Goal: Transaction & Acquisition: Purchase product/service

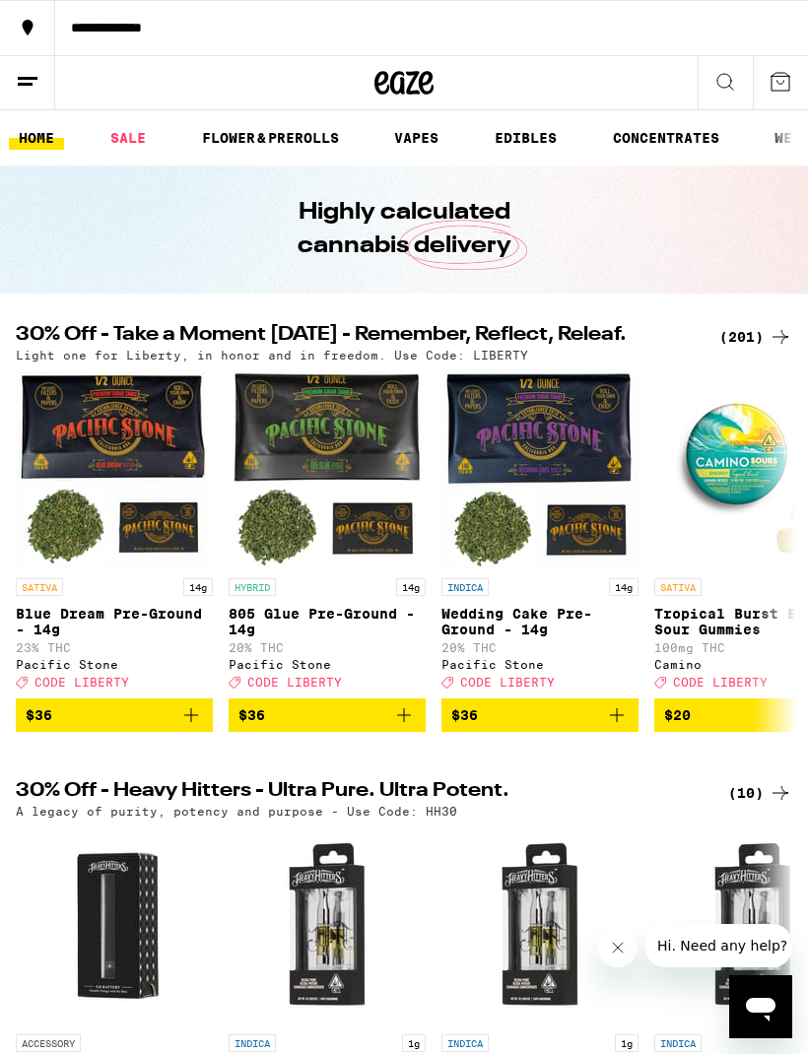
click at [618, 727] on icon "Add to bag" at bounding box center [617, 715] width 24 height 24
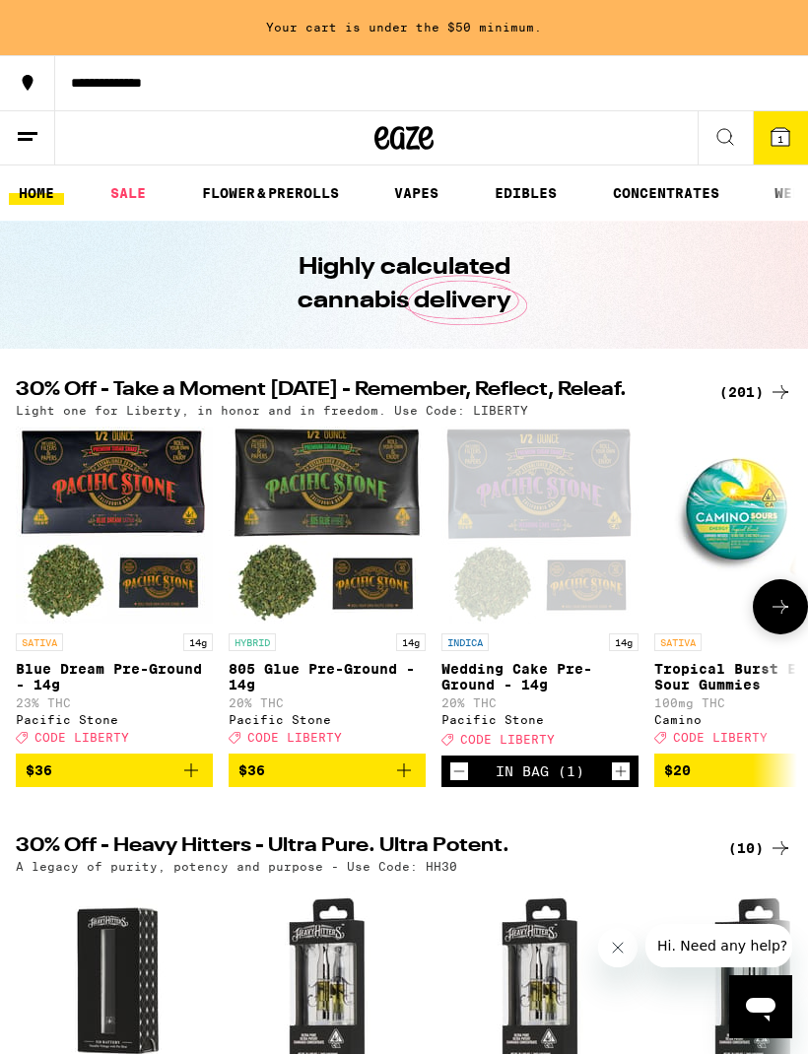
click at [629, 781] on button "Increment" at bounding box center [621, 771] width 20 height 20
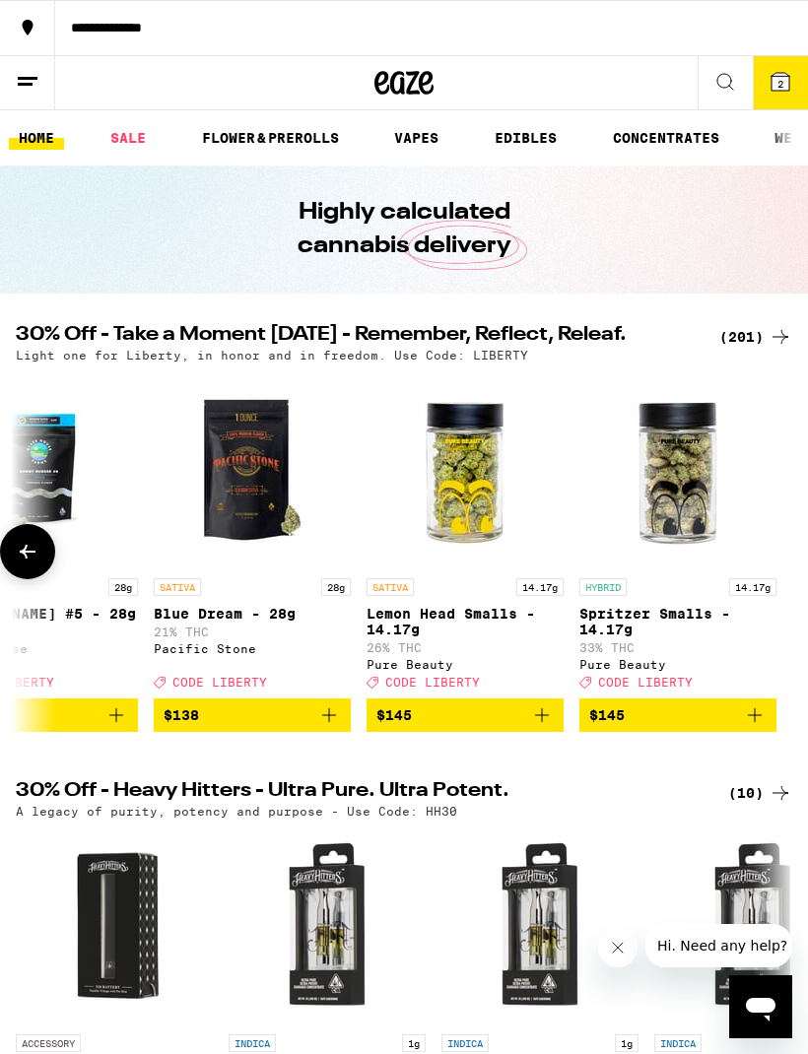
scroll to position [0, 41992]
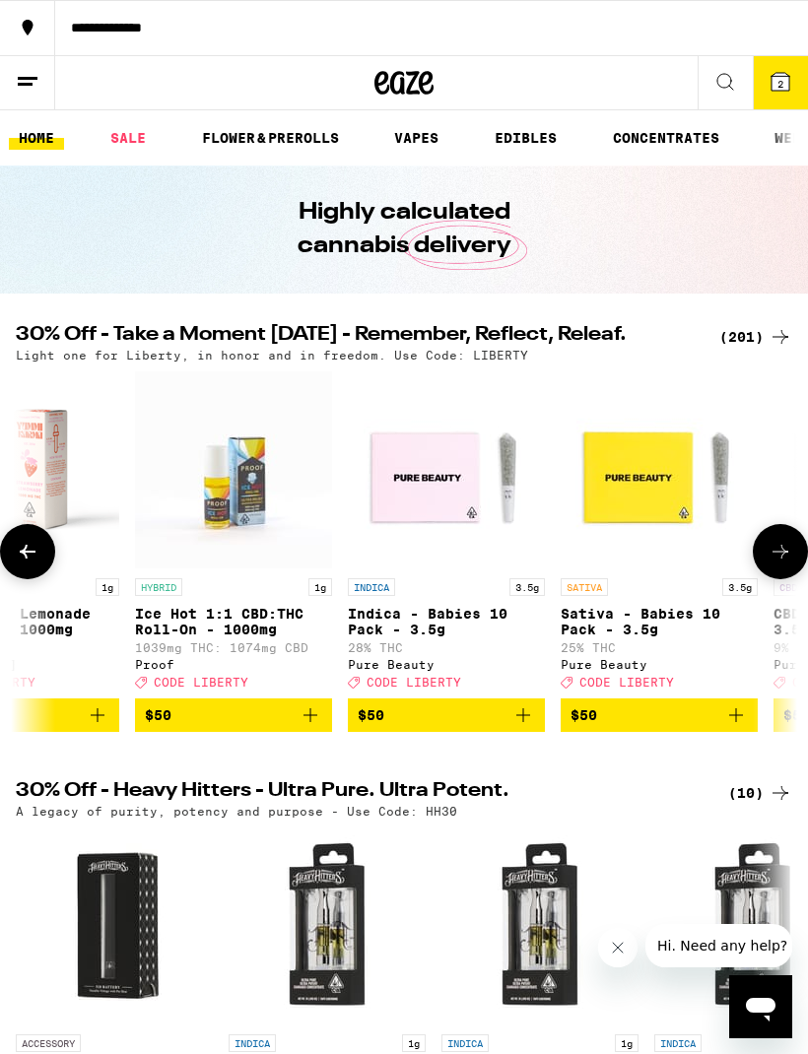
click at [790, 80] on icon at bounding box center [780, 82] width 24 height 24
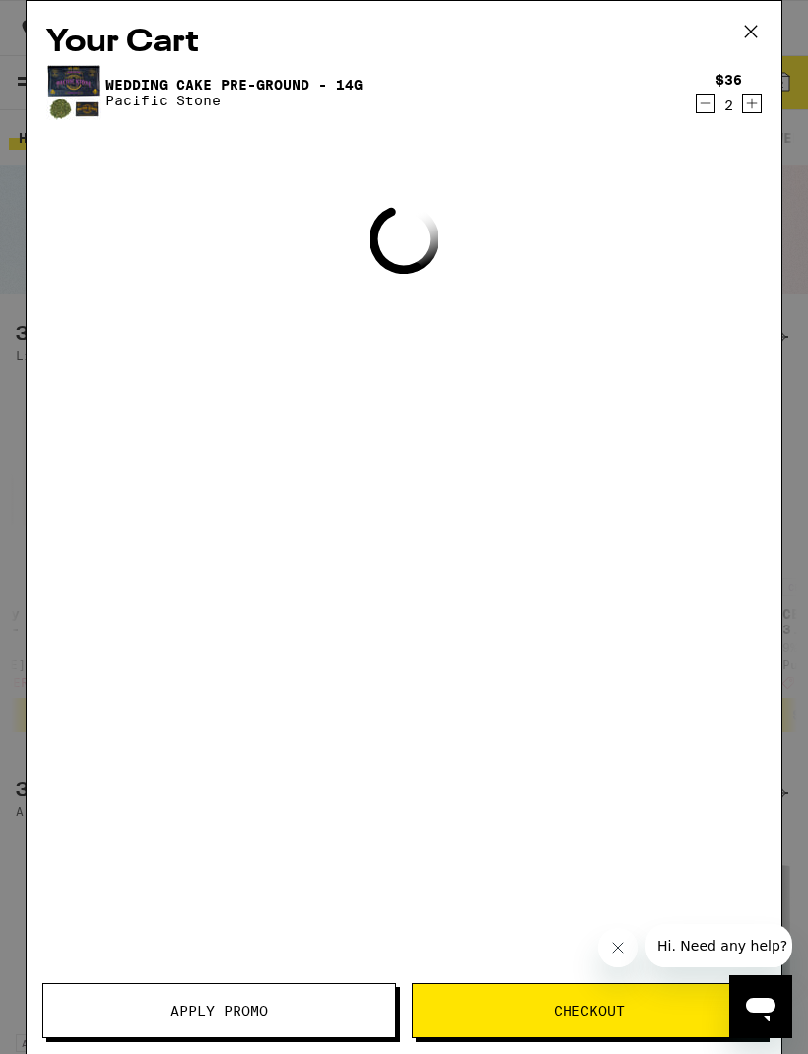
scroll to position [0, 38595]
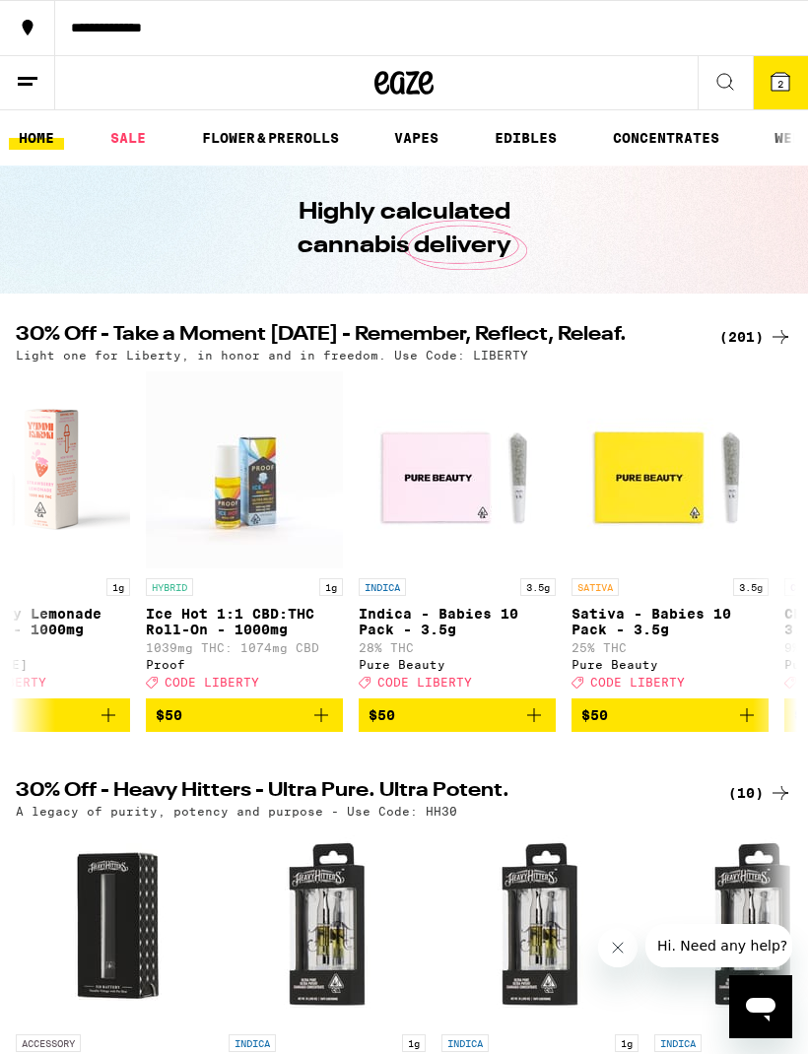
click at [795, 85] on button "2" at bounding box center [780, 82] width 55 height 53
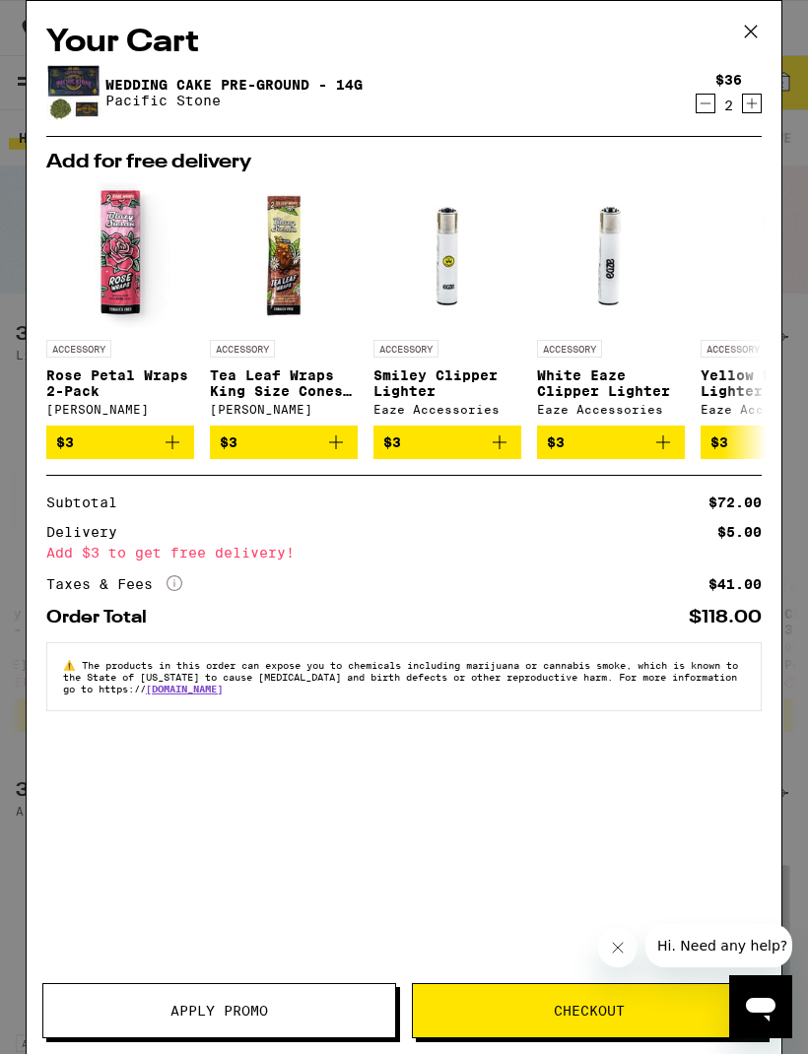
click at [257, 1004] on span "Apply Promo" at bounding box center [219, 1011] width 98 height 14
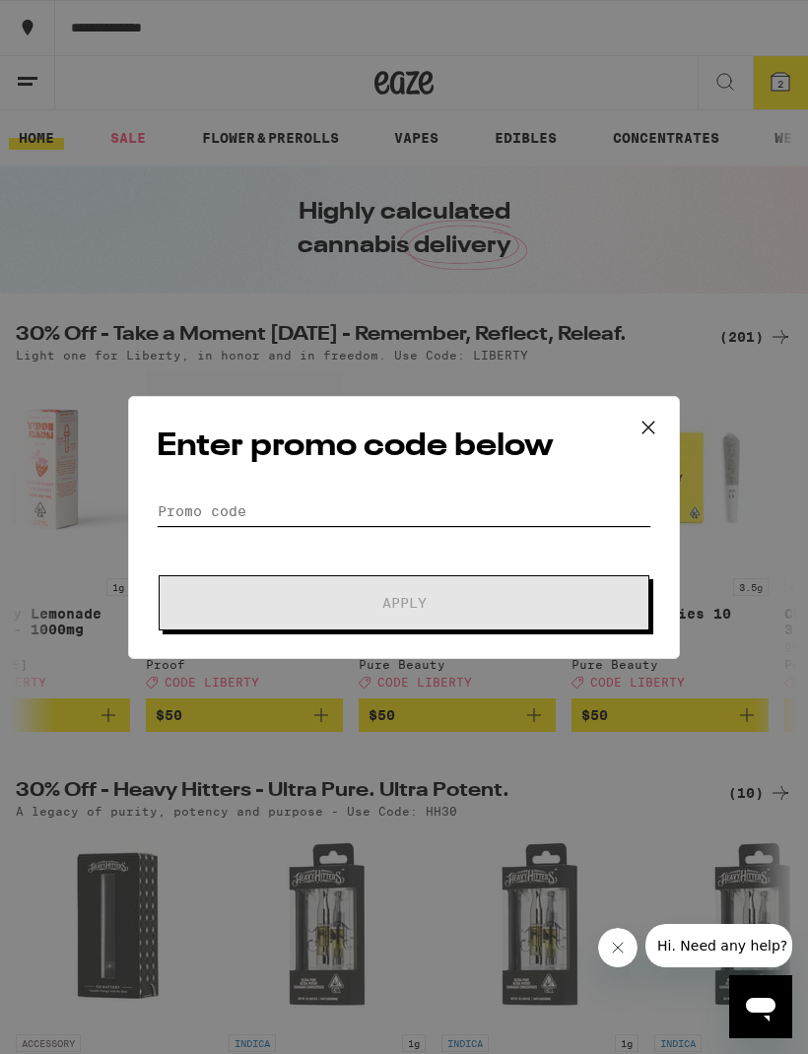
click at [231, 496] on input "Promo Code" at bounding box center [404, 511] width 495 height 30
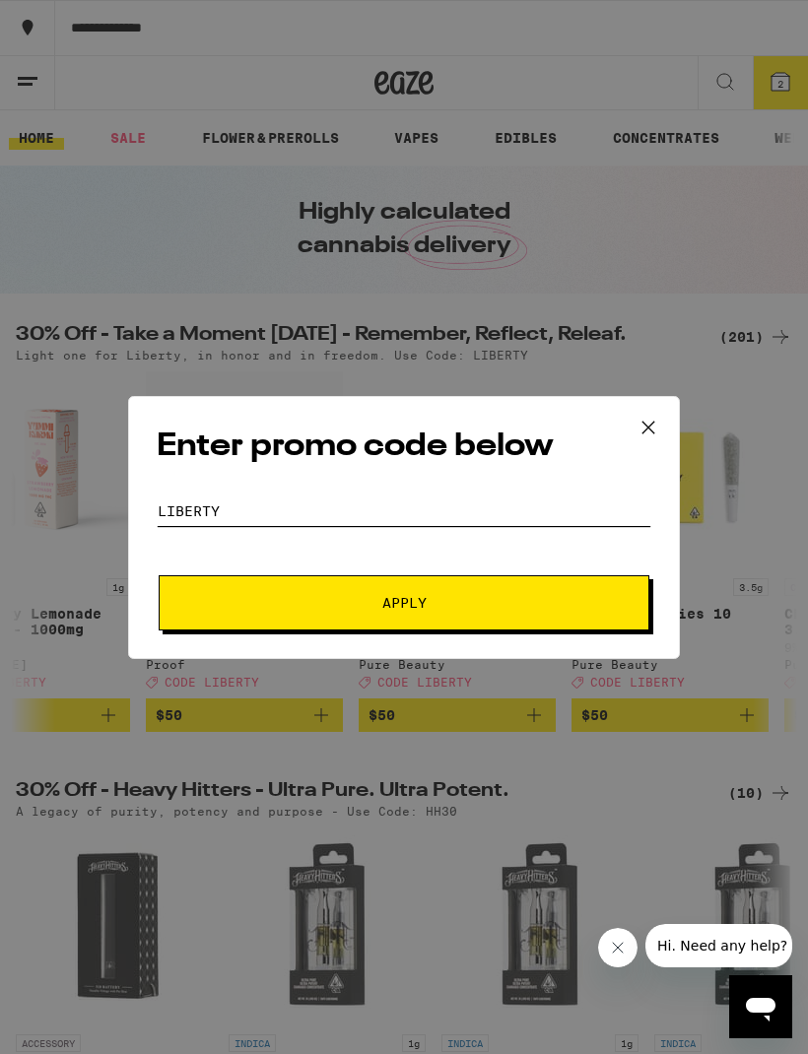
type input "Liberty"
click at [425, 606] on span "Apply" at bounding box center [404, 603] width 44 height 14
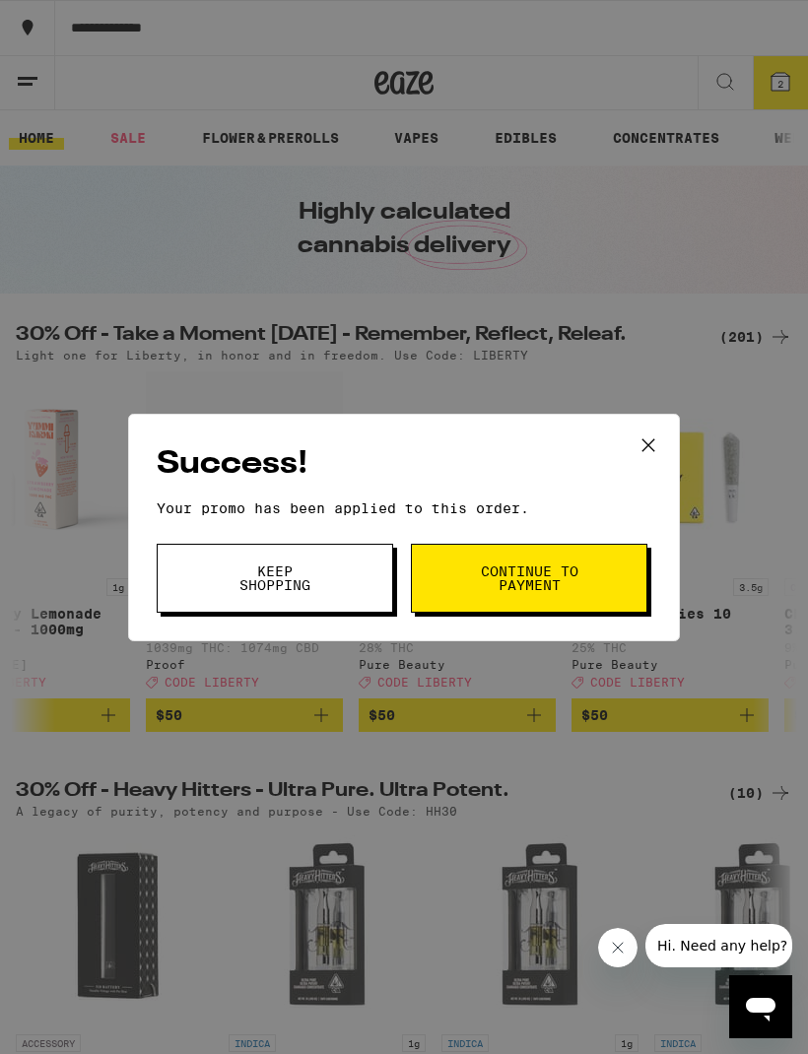
click at [522, 564] on span "Continue to payment" at bounding box center [529, 578] width 100 height 28
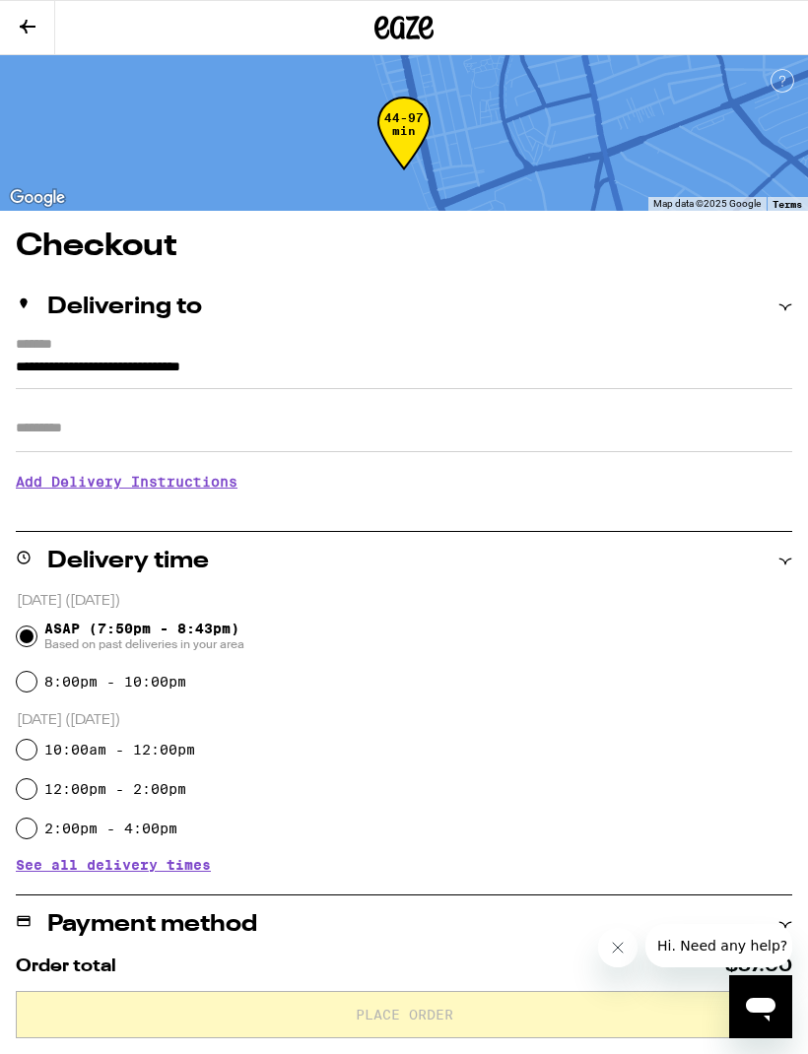
click at [28, 683] on input "8:00pm - 10:00pm" at bounding box center [27, 682] width 20 height 20
radio input "true"
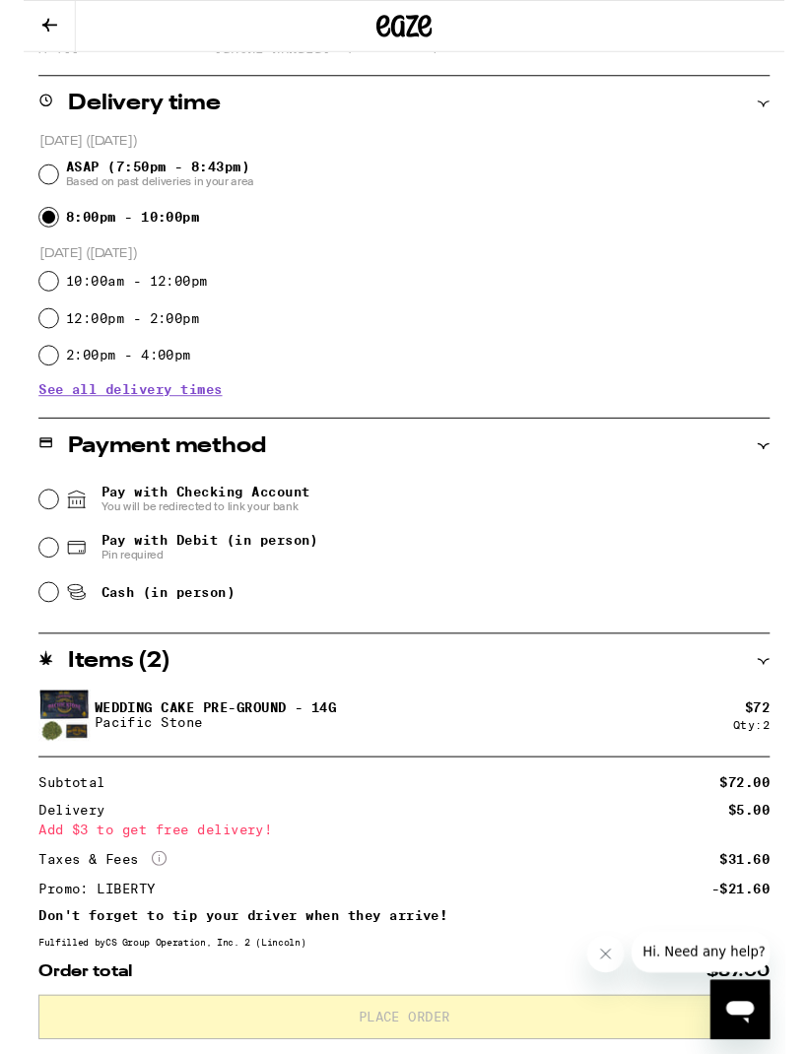
scroll to position [455, 0]
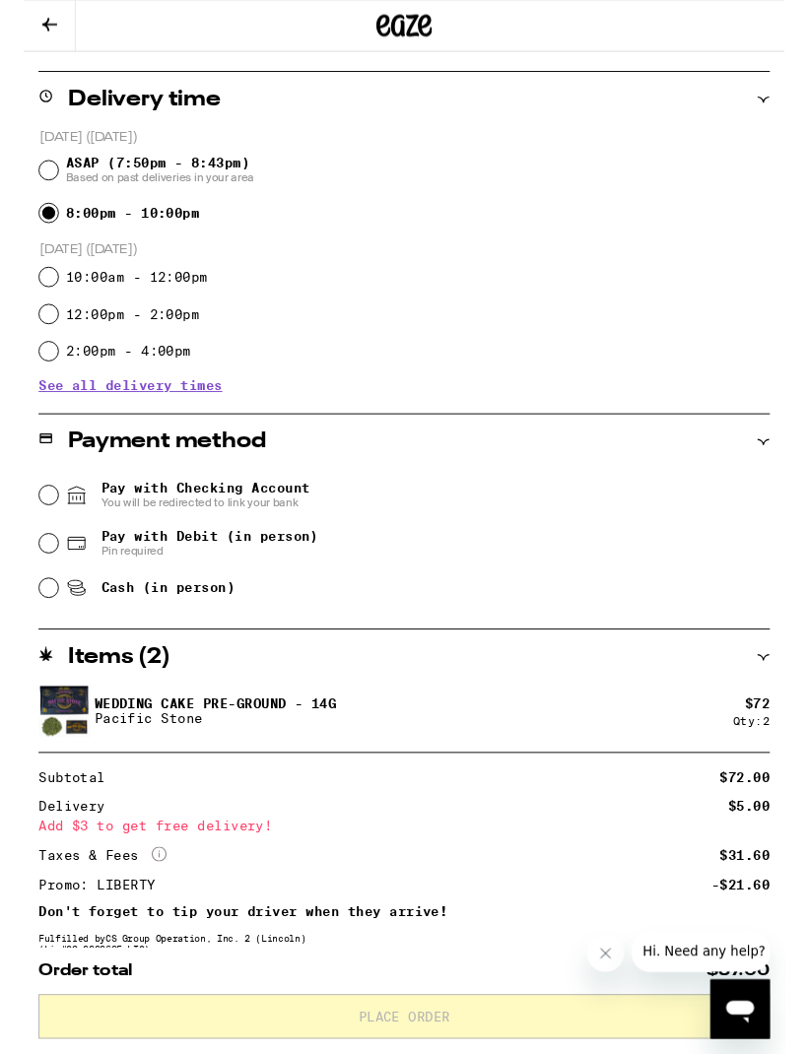
click at [31, 629] on input "Cash (in person)" at bounding box center [27, 625] width 20 height 20
radio input "true"
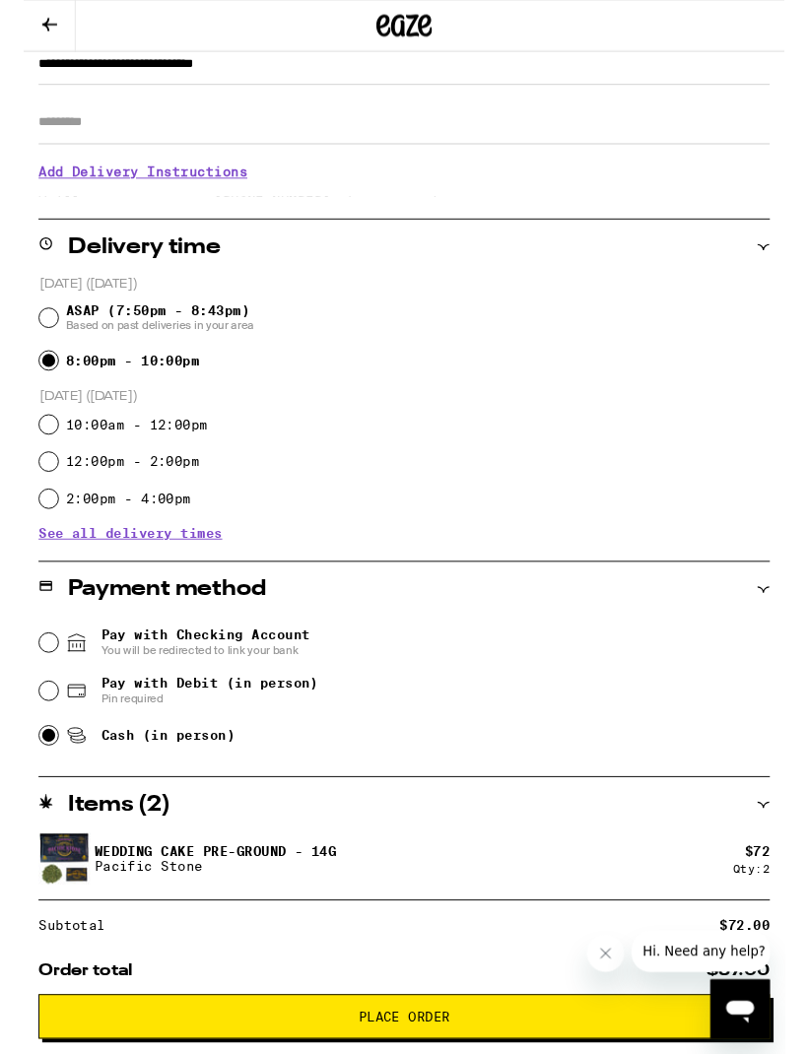
scroll to position [301, 0]
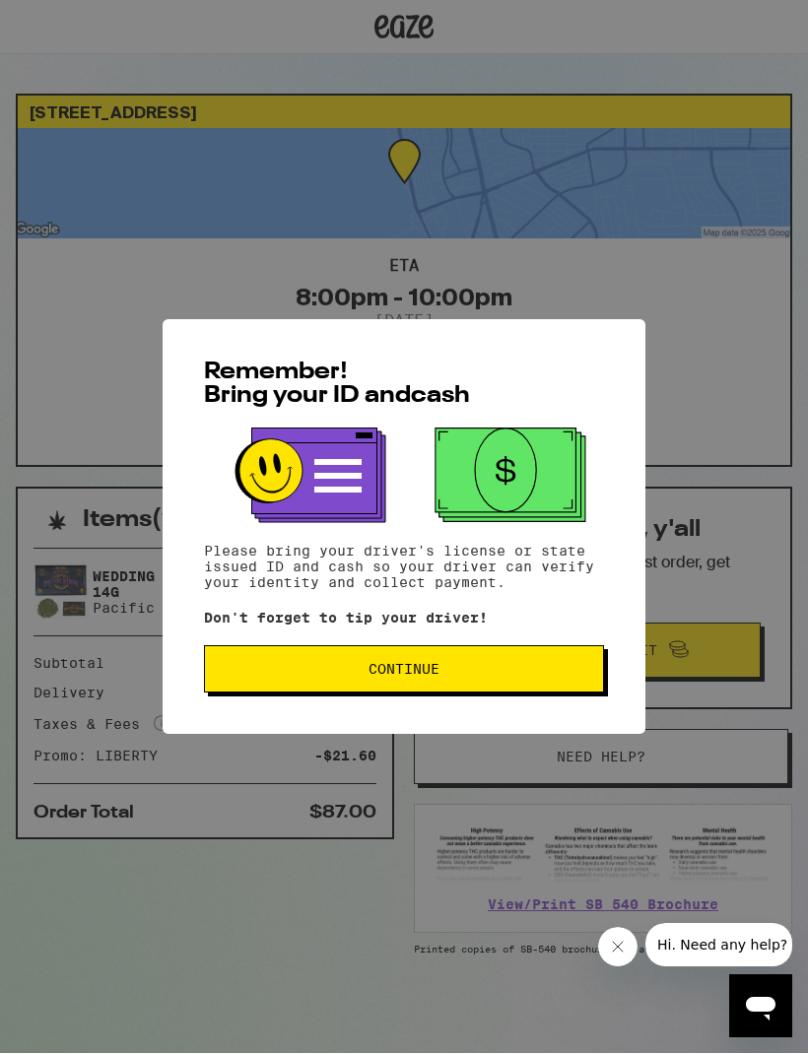
scroll to position [1, 0]
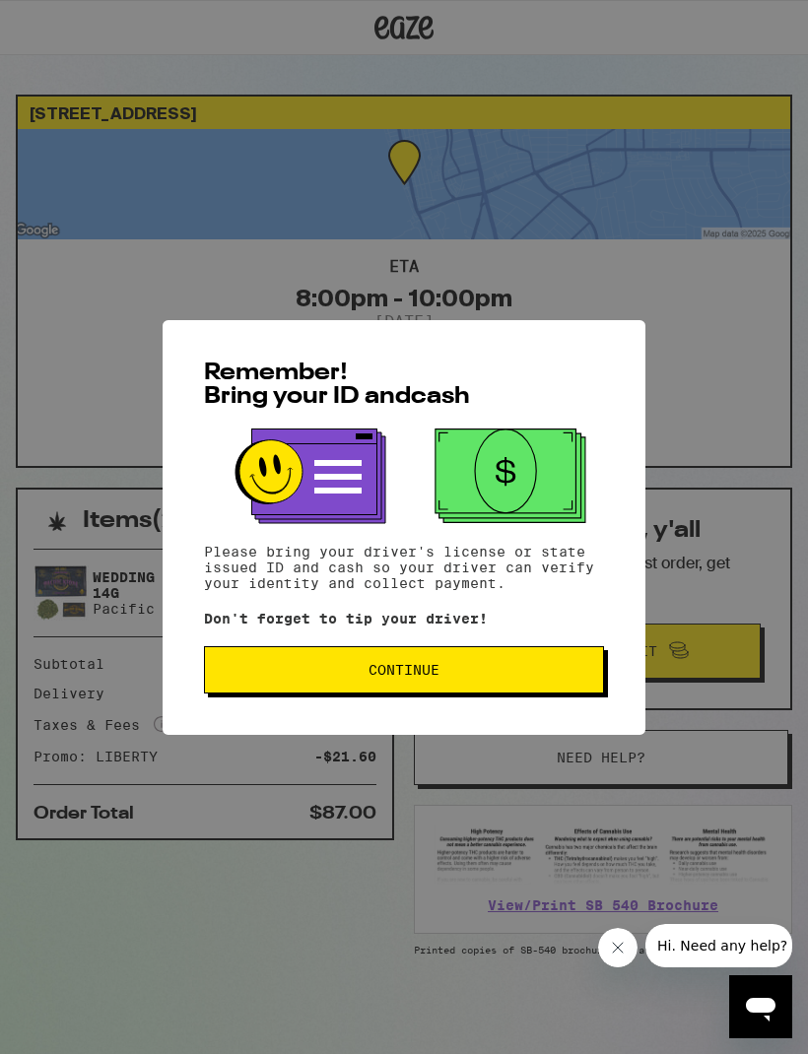
click at [429, 664] on button "Continue" at bounding box center [404, 669] width 400 height 47
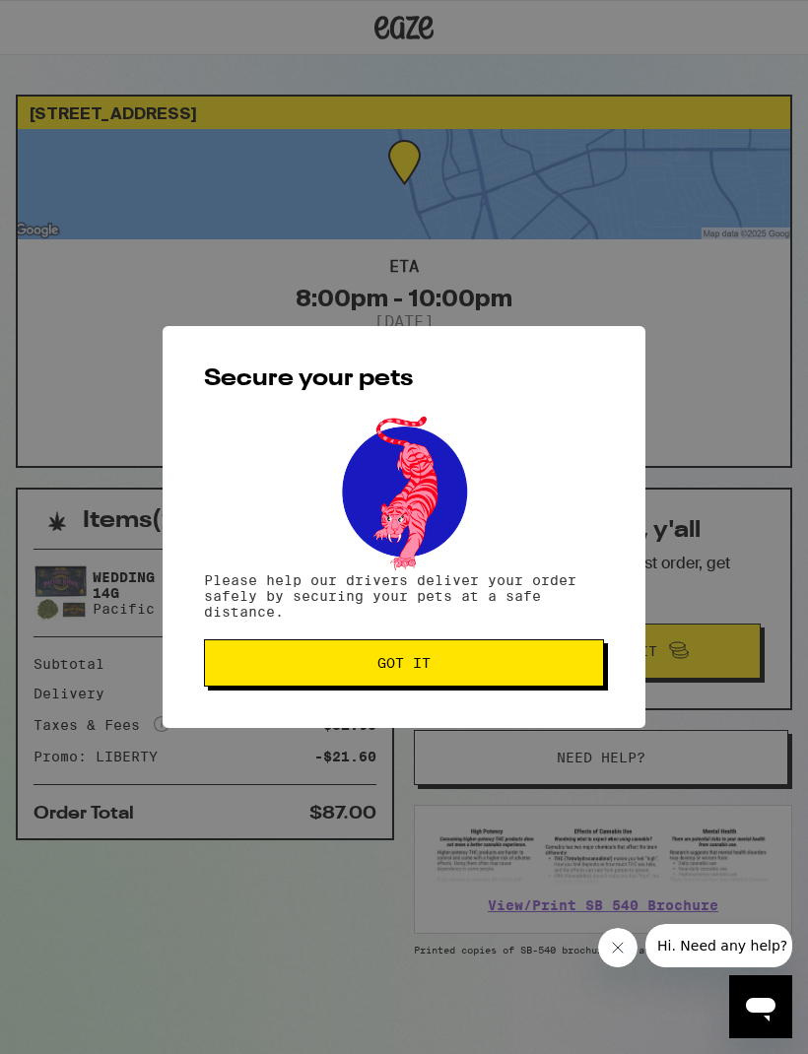
click at [435, 675] on button "Got it" at bounding box center [404, 662] width 400 height 47
